Goal: Navigation & Orientation: Find specific page/section

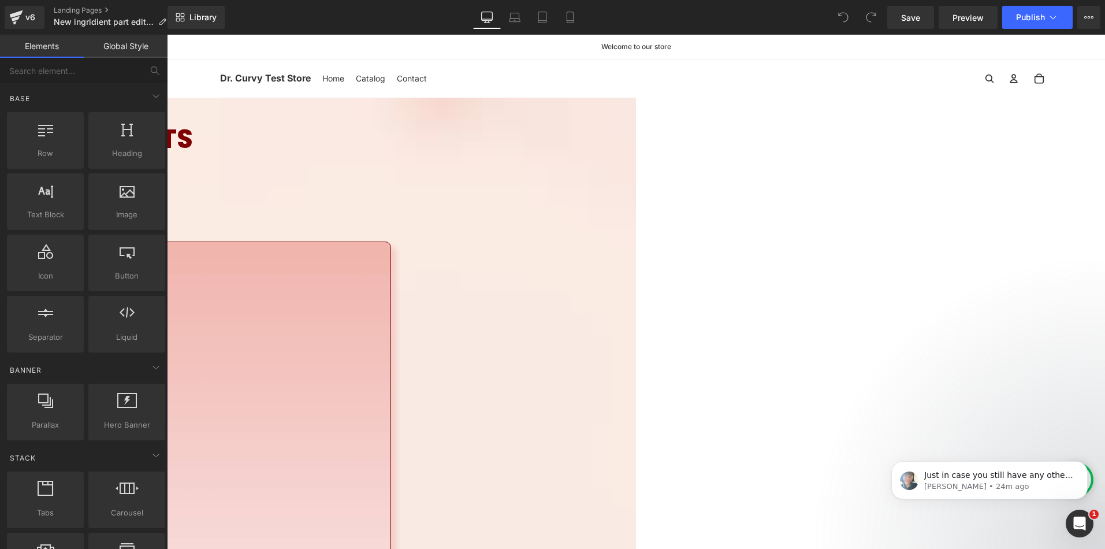
scroll to position [520, 0]
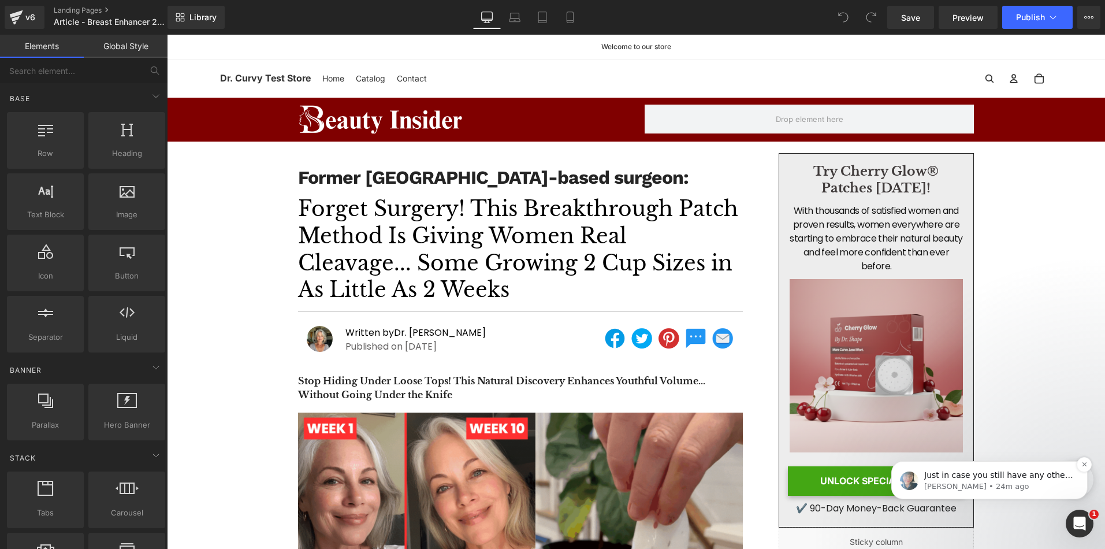
click at [997, 481] on p "Annie • 24m ago" at bounding box center [998, 486] width 149 height 10
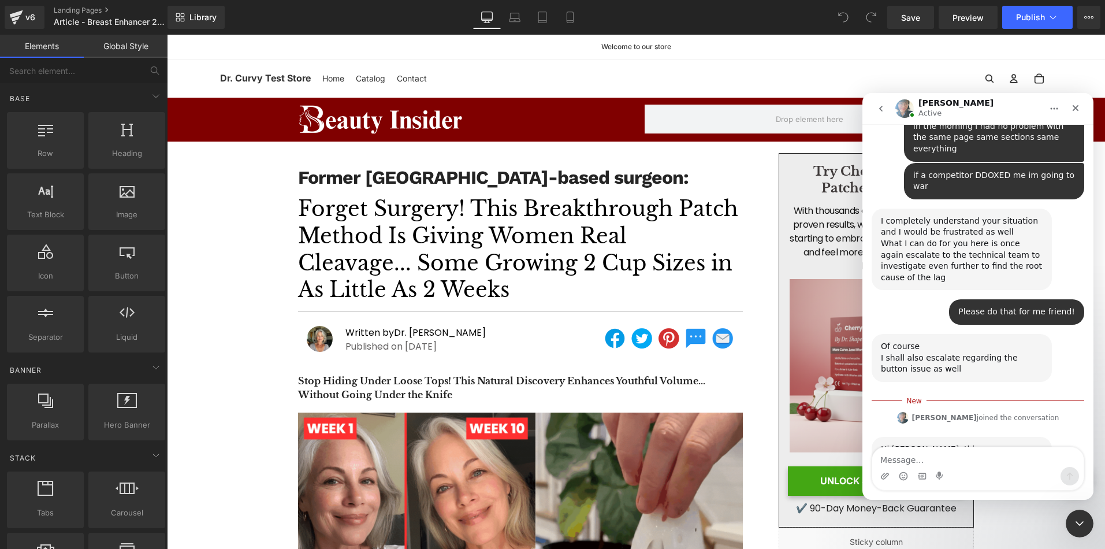
scroll to position [3441, 0]
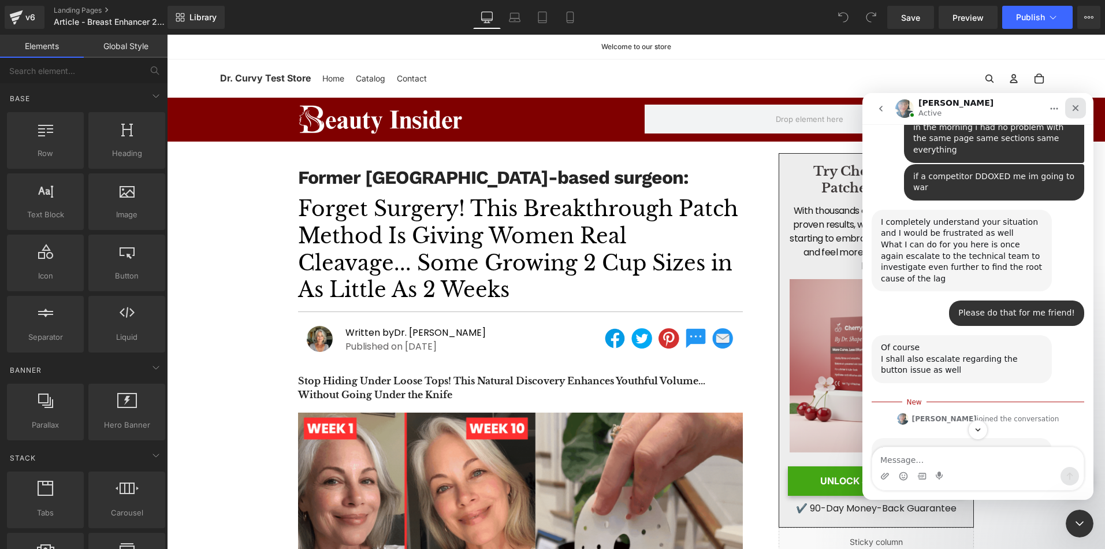
click at [1081, 109] on div "Close" at bounding box center [1075, 108] width 21 height 21
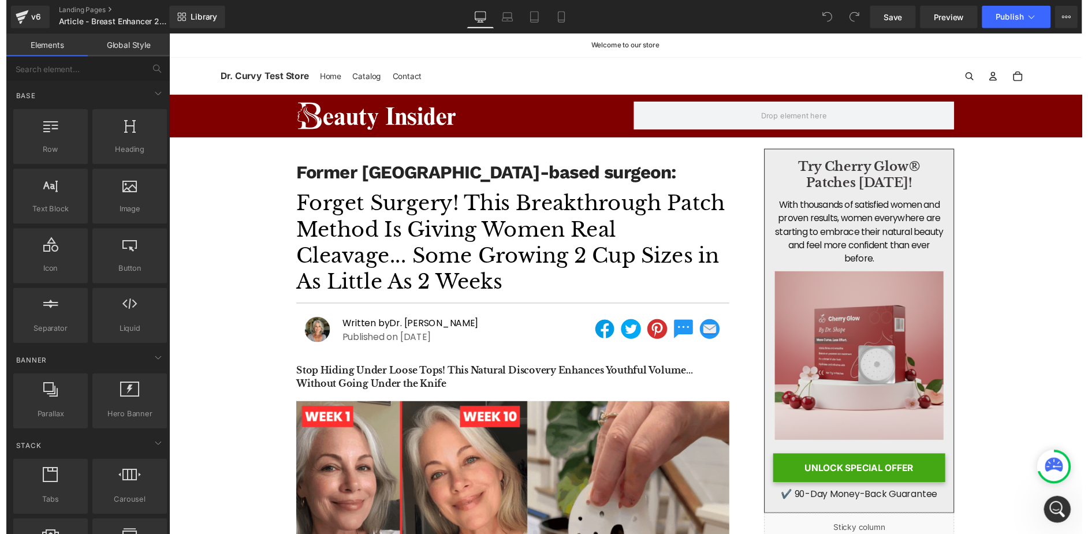
scroll to position [3592, 0]
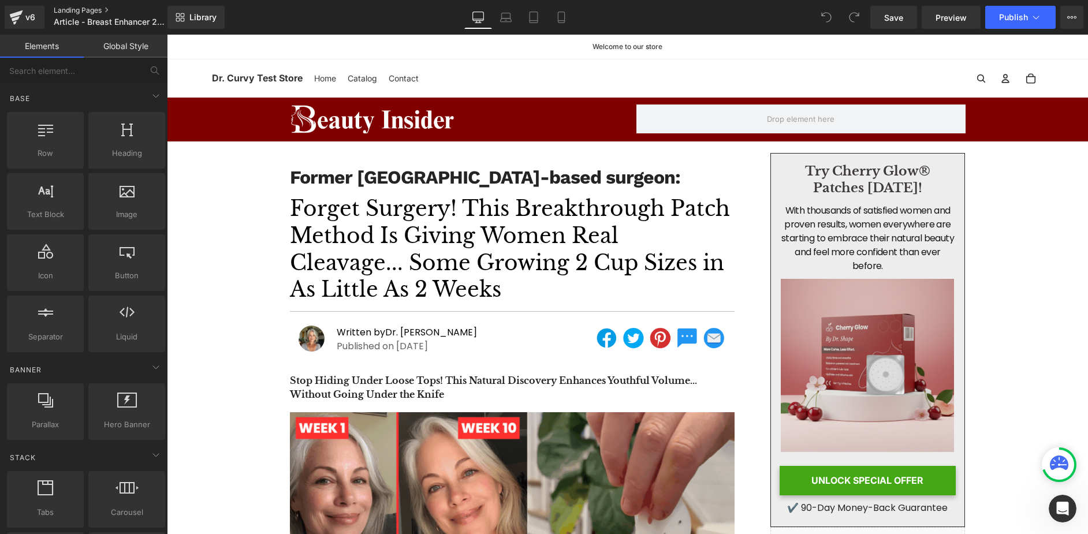
click at [81, 6] on link "Landing Pages" at bounding box center [120, 10] width 133 height 9
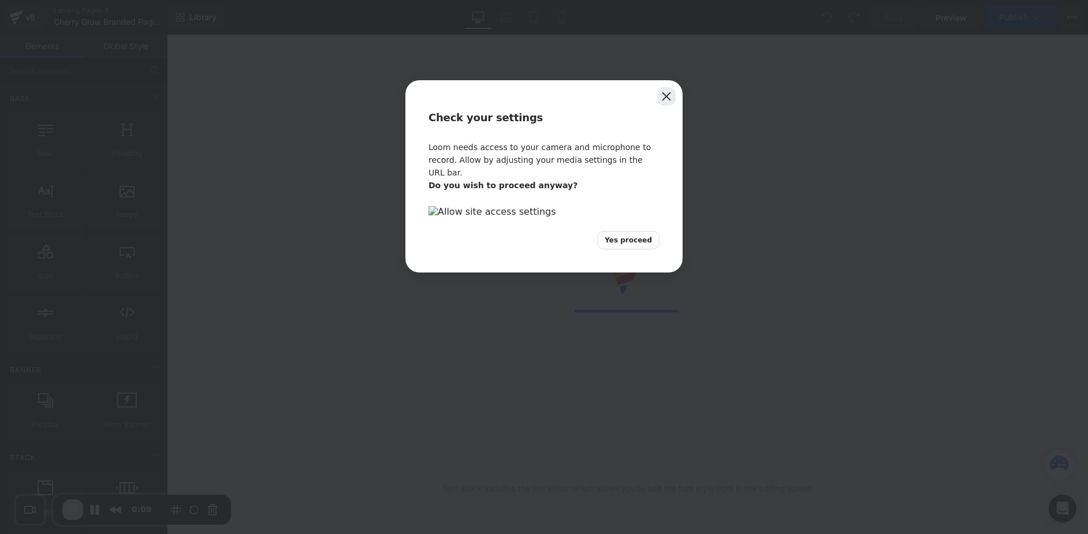
click at [662, 99] on button "Close" at bounding box center [666, 96] width 18 height 18
click at [668, 102] on button "Close" at bounding box center [666, 96] width 18 height 18
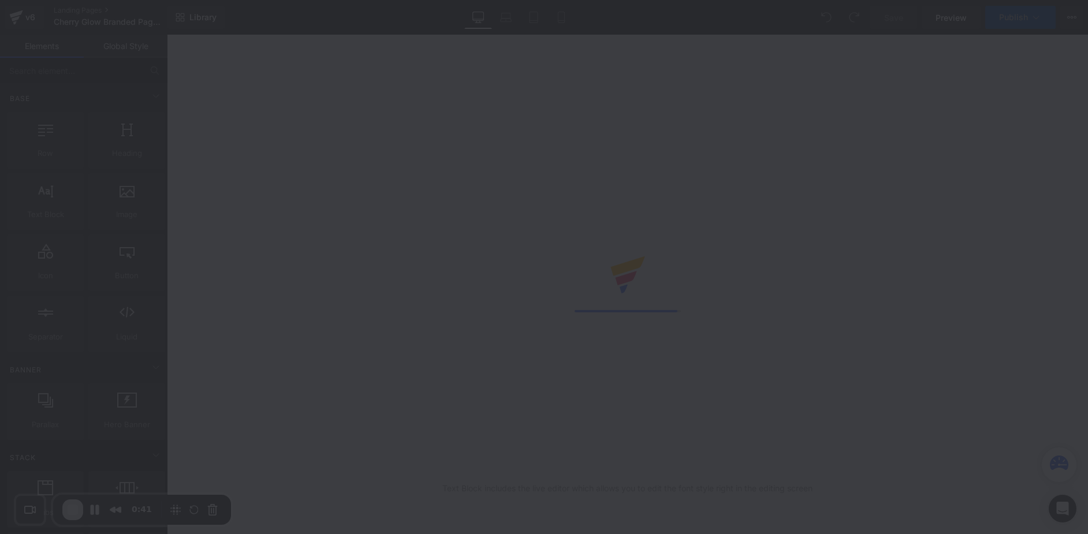
click at [667, 96] on div "Check your settings Loom needs access to your camera and microphone to record. …" at bounding box center [544, 267] width 1088 height 534
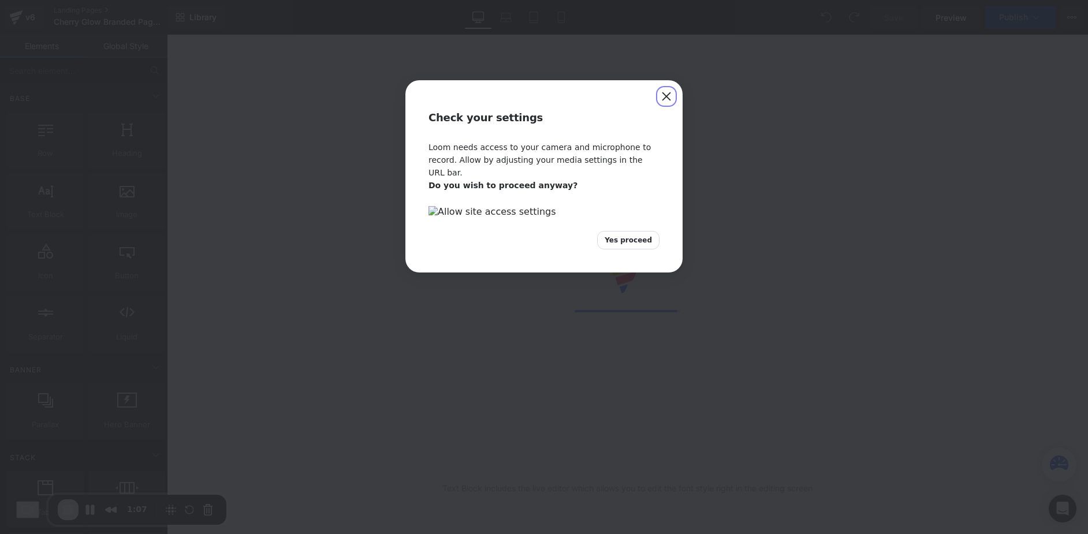
click at [676, 95] on div "Check your settings" at bounding box center [543, 110] width 277 height 61
click at [672, 97] on button "Close" at bounding box center [666, 96] width 18 height 18
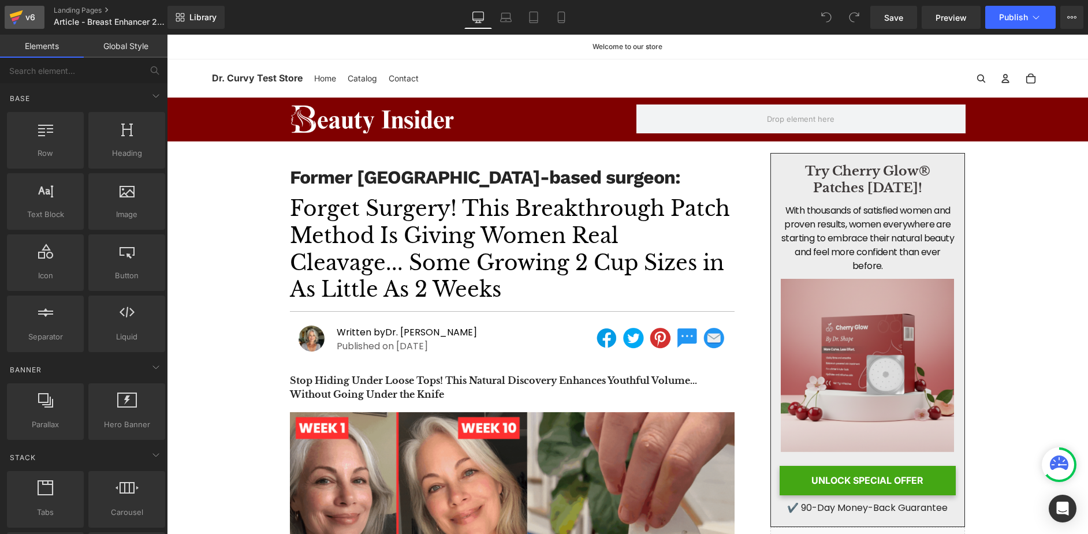
click at [20, 18] on icon at bounding box center [16, 17] width 14 height 29
